Goal: Task Accomplishment & Management: Use online tool/utility

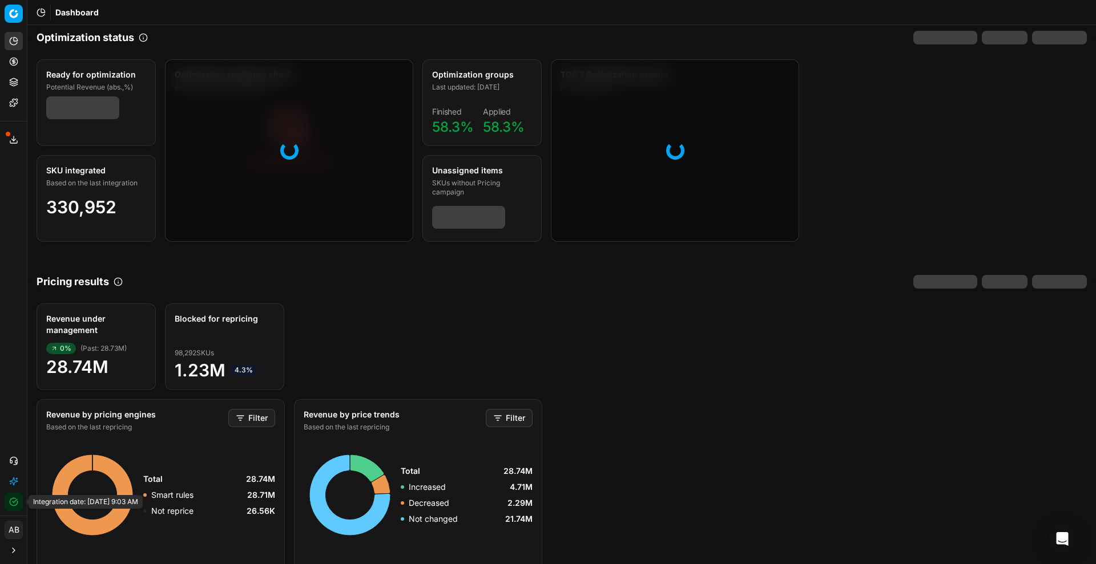
click at [11, 500] on icon "button" at bounding box center [13, 502] width 9 height 9
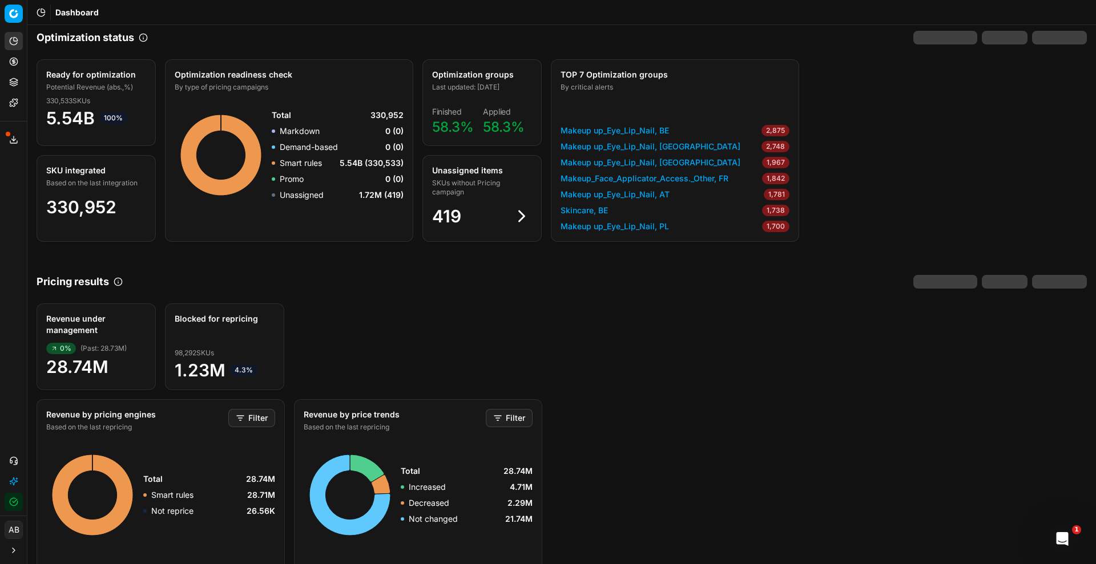
click at [16, 532] on html "Pricing platform Analytics Pricing Product portfolio Templates Export service 1…" at bounding box center [548, 282] width 1096 height 564
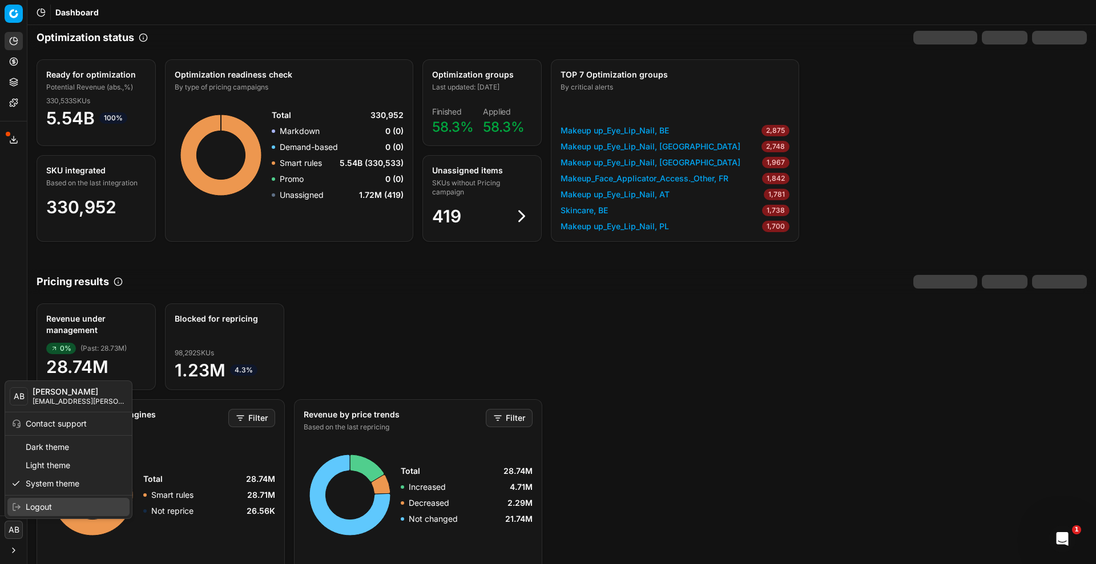
click at [43, 512] on div "Logout" at bounding box center [68, 507] width 122 height 18
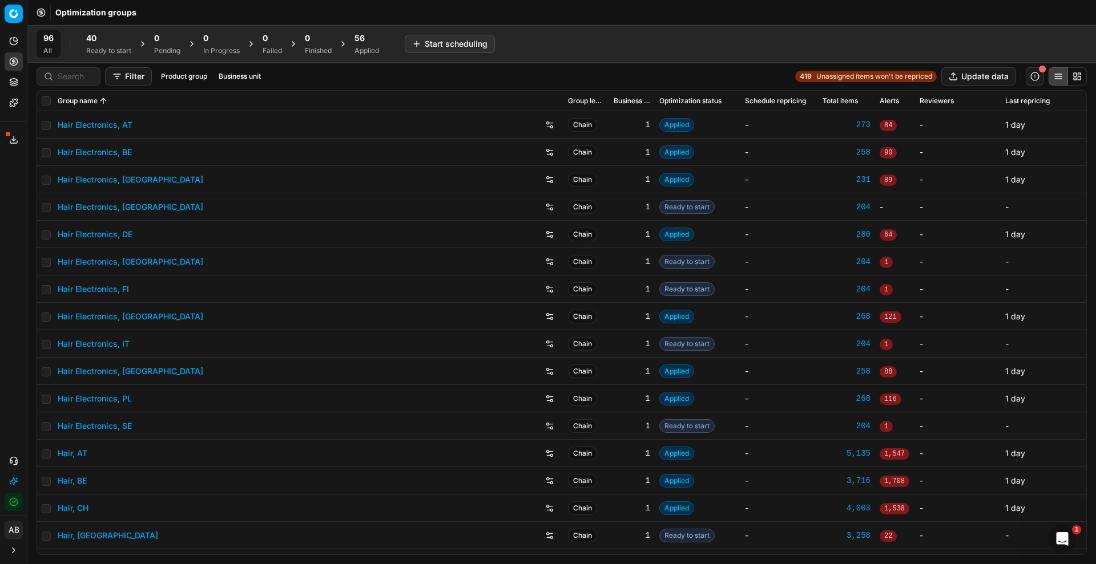
click at [349, 34] on div "96 All 40 Ready to start 0 Pending 0 In Progress 0 Failed 0 Finished 56 Applied" at bounding box center [211, 43] width 349 height 27
click at [368, 44] on div "56 Applied" at bounding box center [366, 44] width 25 height 23
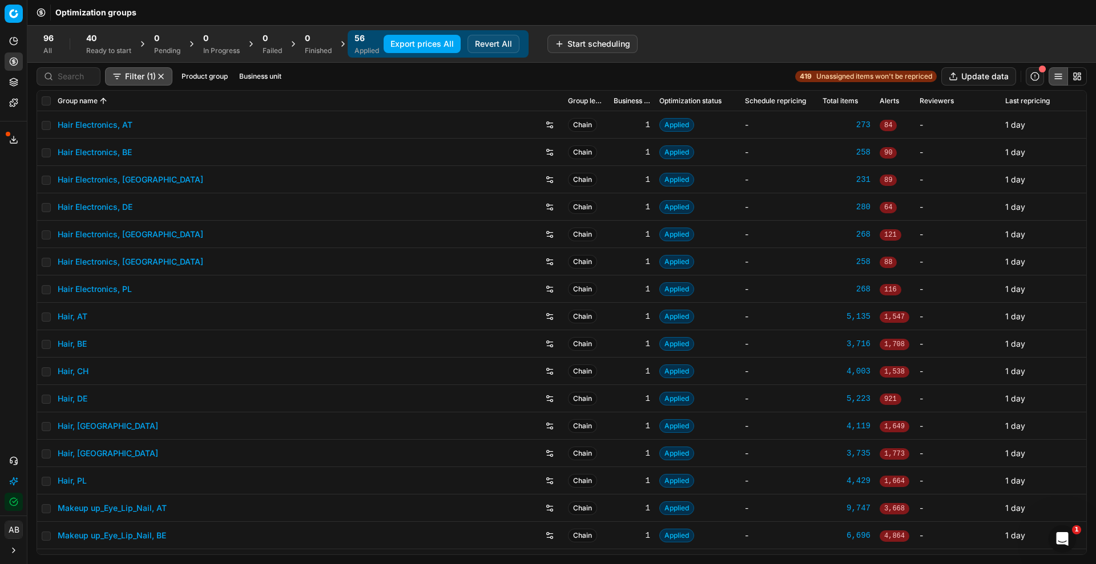
click at [423, 38] on button "Export prices All" at bounding box center [421, 44] width 77 height 18
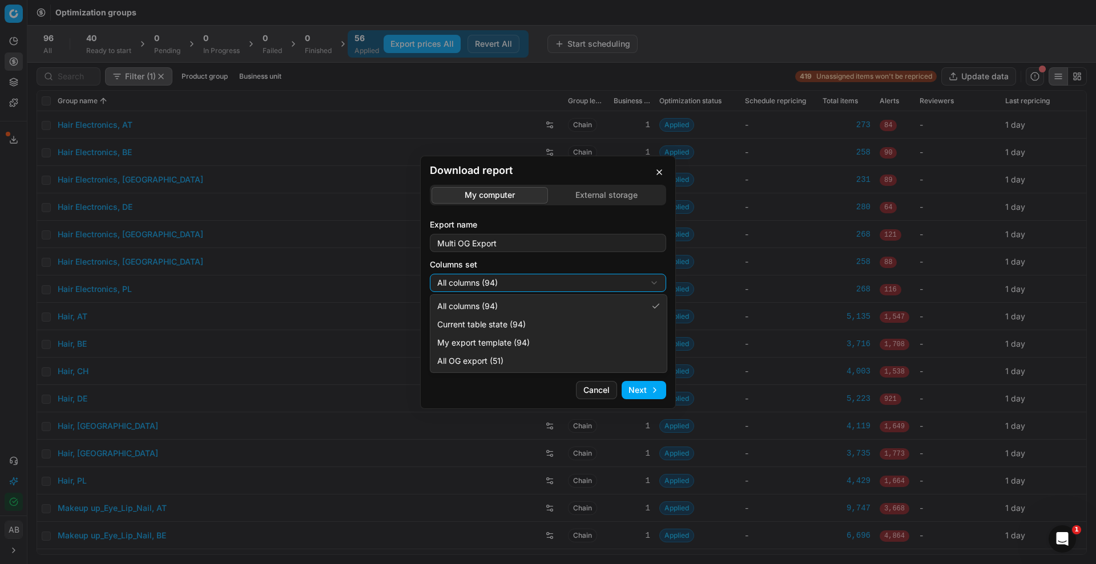
click at [542, 286] on div "Download report My computer External storage Export name Multi OG Export Column…" at bounding box center [548, 282] width 1096 height 564
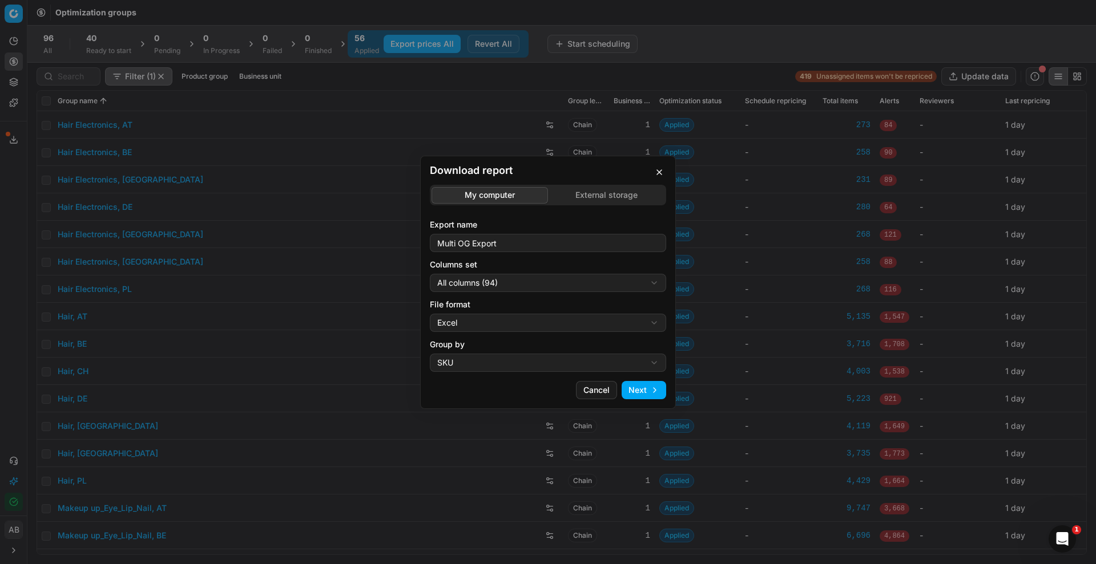
click at [280, 260] on div "Download report My computer External storage Export name Multi OG Export Column…" at bounding box center [548, 282] width 1096 height 564
click at [588, 388] on button "Cancel" at bounding box center [596, 390] width 41 height 18
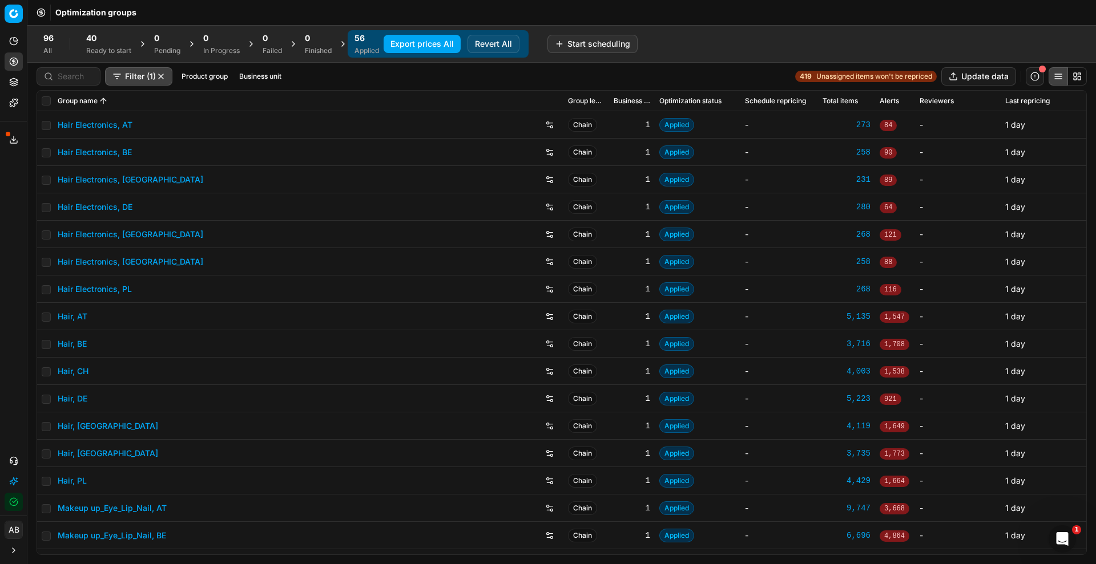
click at [14, 506] on icon "button" at bounding box center [13, 501] width 7 height 7
